Goal: Information Seeking & Learning: Learn about a topic

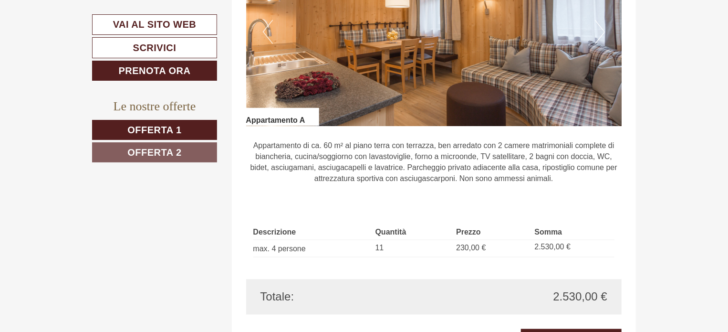
scroll to position [668, 0]
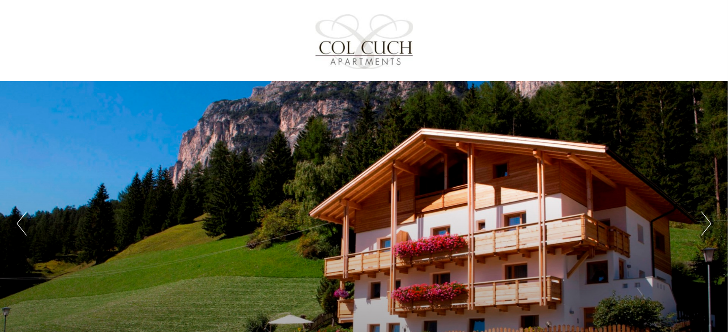
click at [706, 224] on button "Next" at bounding box center [707, 223] width 10 height 24
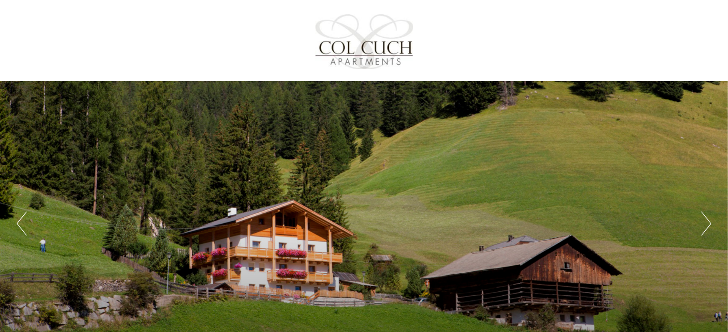
click at [698, 222] on div "Previous Next 1 2 3" at bounding box center [364, 223] width 728 height 284
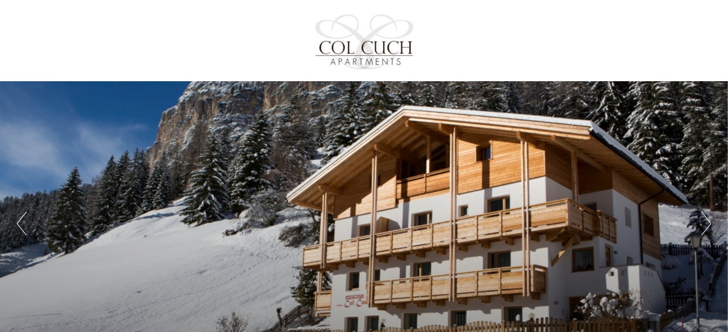
click at [712, 225] on div "Previous Next 1 2 3" at bounding box center [364, 223] width 728 height 284
click at [708, 224] on button "Next" at bounding box center [707, 223] width 10 height 24
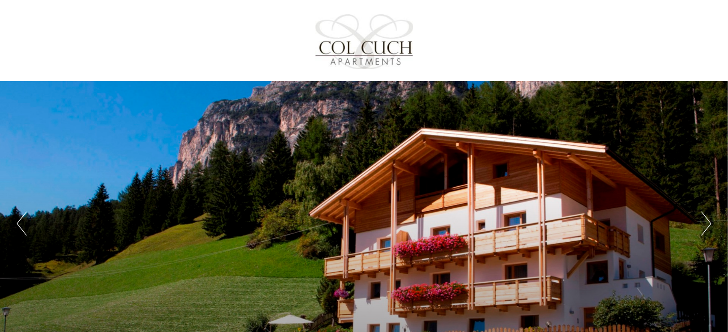
click at [700, 223] on div "Previous Next 1 2 3" at bounding box center [364, 223] width 728 height 284
click at [711, 219] on button "Next" at bounding box center [707, 223] width 10 height 24
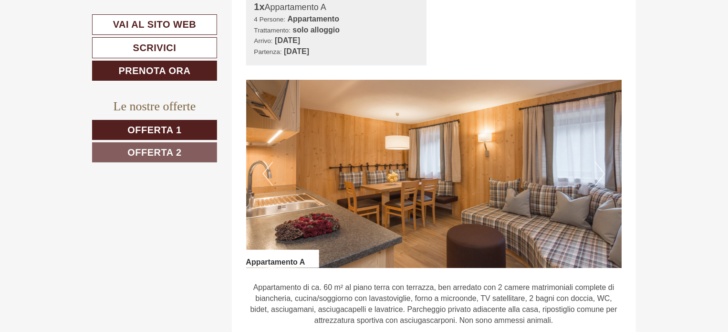
scroll to position [620, 0]
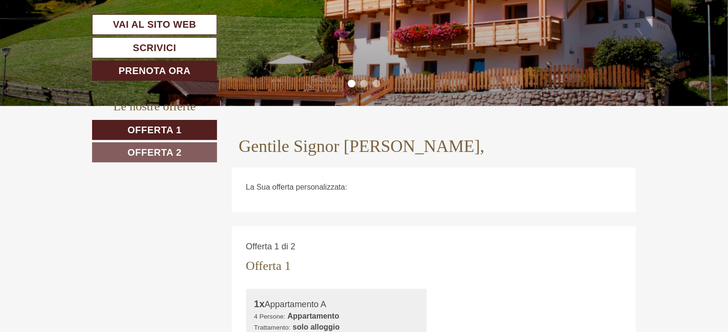
scroll to position [429, 0]
